Goal: Task Accomplishment & Management: Manage account settings

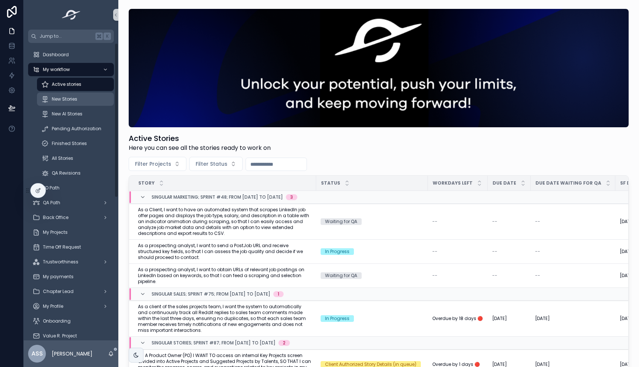
scroll to position [143, 0]
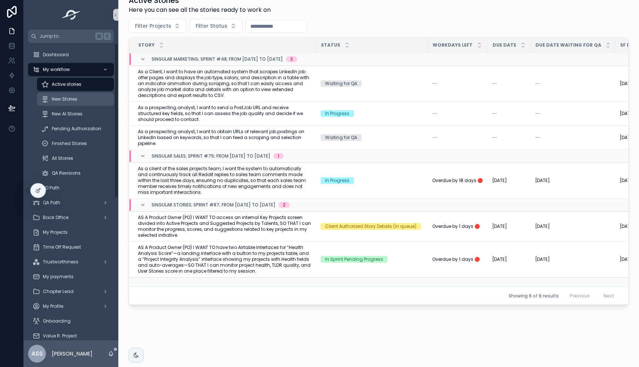
click at [74, 97] on span "New Stories" at bounding box center [65, 99] width 26 height 6
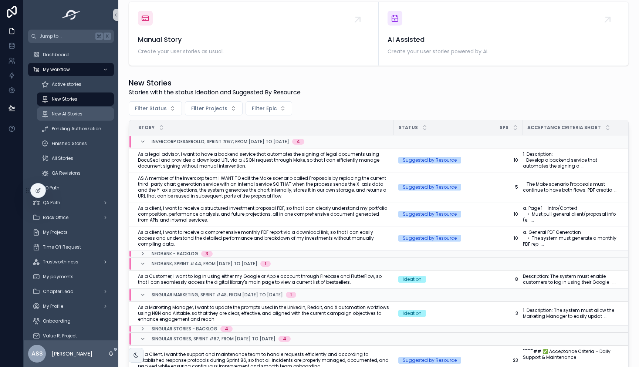
click at [81, 116] on span "New AI Stories" at bounding box center [67, 114] width 31 height 6
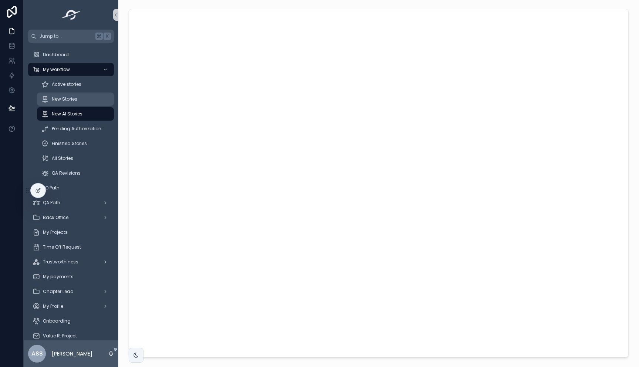
click at [77, 100] on div "New Stories" at bounding box center [75, 99] width 68 height 12
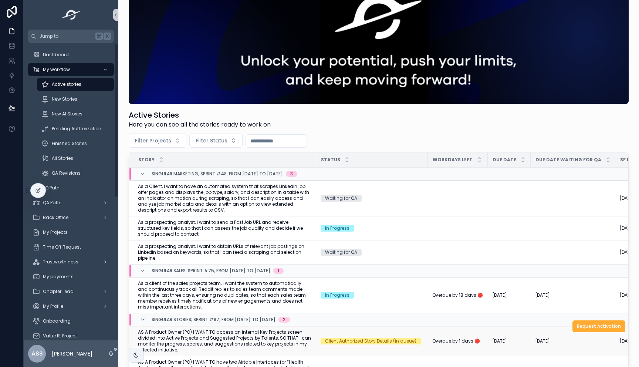
scroll to position [143, 0]
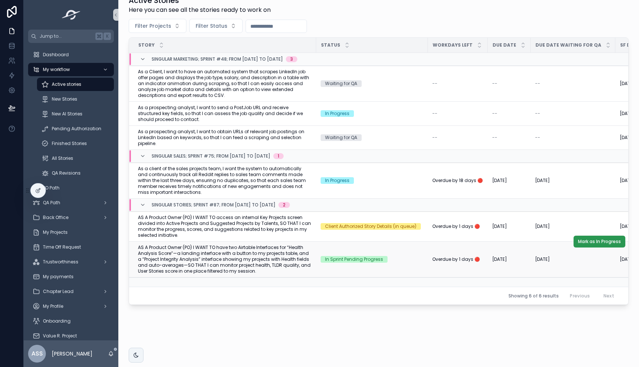
click at [602, 238] on span "Mark as In Progress" at bounding box center [599, 241] width 43 height 6
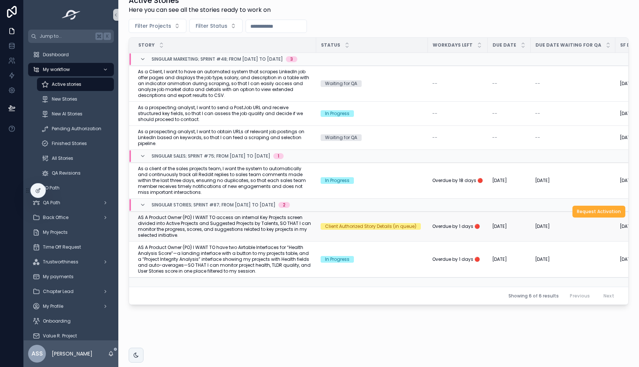
click at [228, 217] on span "AS A Product Owner (PO) I WANT TO access an internal Key Projects screen divide…" at bounding box center [225, 226] width 174 height 24
